Goal: Check status: Check status

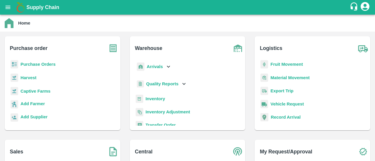
scroll to position [3, 0]
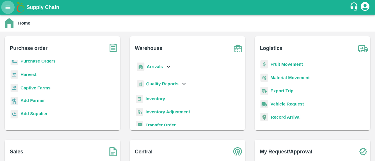
click at [7, 8] on icon "open drawer" at bounding box center [8, 7] width 6 height 6
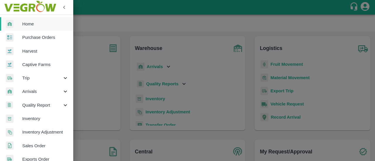
click at [88, 32] on div at bounding box center [187, 80] width 375 height 161
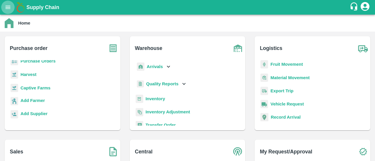
click at [11, 3] on button "open drawer" at bounding box center [7, 7] width 13 height 13
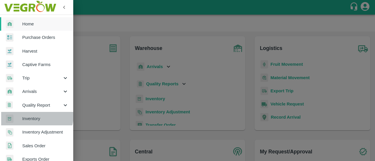
click at [35, 116] on span "Inventory" at bounding box center [45, 119] width 46 height 6
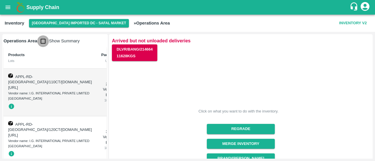
drag, startPoint x: 48, startPoint y: 43, endPoint x: 44, endPoint y: 42, distance: 4.3
click at [44, 42] on input "checkbox" at bounding box center [43, 41] width 12 height 12
checkbox input "true"
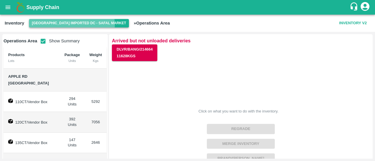
click at [71, 25] on button "Bangalore Imported DC - Safal Market" at bounding box center [79, 23] width 100 height 8
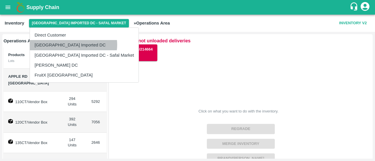
click at [73, 45] on li "Mumbai Imported DC" at bounding box center [84, 45] width 109 height 10
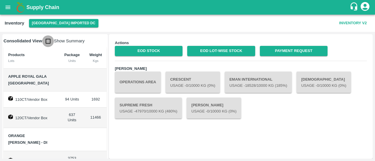
click at [50, 40] on input "checkbox" at bounding box center [48, 41] width 12 height 12
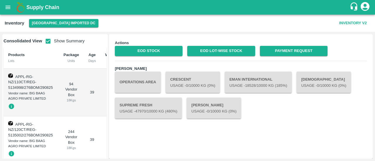
click at [49, 41] on input "checkbox" at bounding box center [48, 41] width 12 height 12
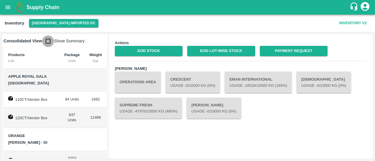
click at [49, 41] on input "checkbox" at bounding box center [48, 41] width 12 height 12
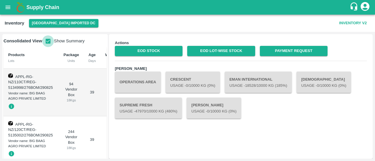
click at [49, 41] on input "checkbox" at bounding box center [48, 41] width 12 height 12
checkbox input "false"
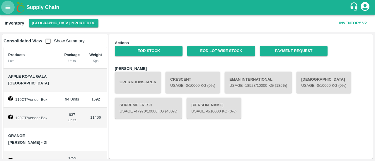
click at [7, 6] on icon "open drawer" at bounding box center [8, 7] width 5 height 3
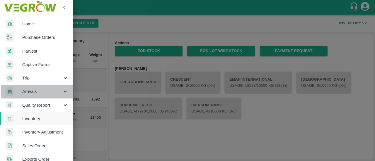
click at [42, 90] on span "Arrivals" at bounding box center [42, 91] width 40 height 6
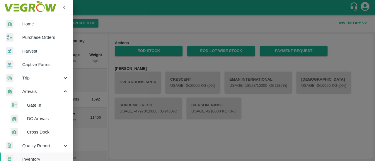
click at [44, 118] on span "DC Arrivals" at bounding box center [48, 119] width 42 height 6
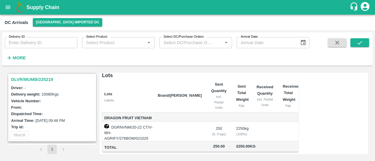
scroll to position [288, 0]
click at [40, 77] on h3 "DLVR/MUMB/225219" at bounding box center [53, 80] width 84 height 8
